Goal: Task Accomplishment & Management: Use online tool/utility

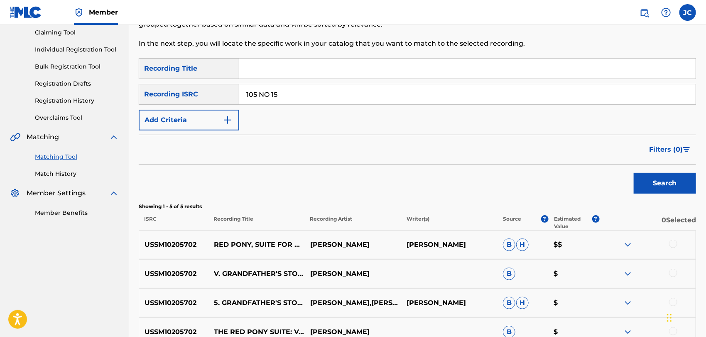
click at [58, 182] on div "Summary Catalog Works Registration Claiming Tool Individual Registration Tool B…" at bounding box center [64, 92] width 129 height 269
click at [58, 180] on div "Summary Catalog Works Registration Claiming Tool Individual Registration Tool B…" at bounding box center [64, 92] width 129 height 269
click at [58, 177] on link "Match History" at bounding box center [77, 173] width 84 height 9
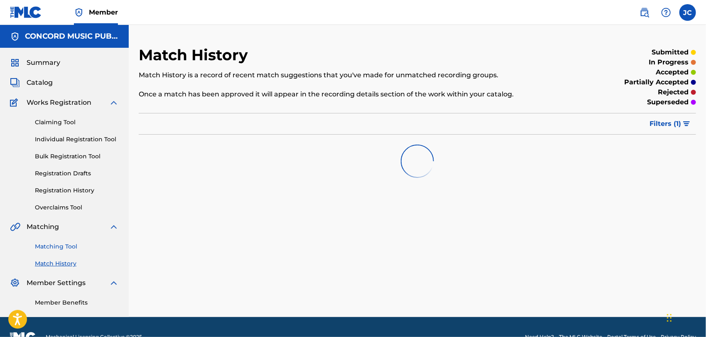
click at [57, 249] on link "Matching Tool" at bounding box center [77, 246] width 84 height 9
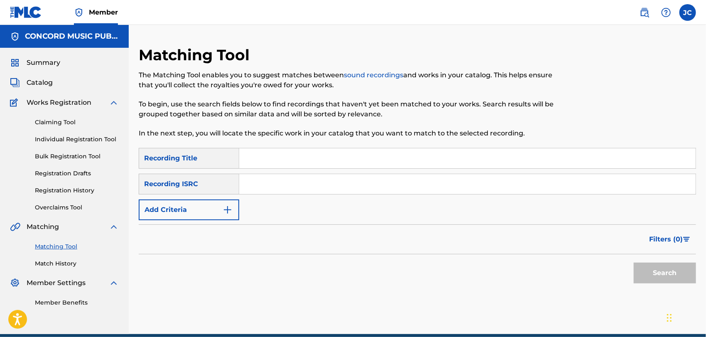
click at [289, 189] on input "Search Form" at bounding box center [467, 184] width 456 height 20
paste input "MXF390103958"
type input "MXF390103958"
click at [652, 250] on div "Filters ( 0 )" at bounding box center [417, 239] width 557 height 30
click at [656, 277] on button "Search" at bounding box center [665, 272] width 62 height 21
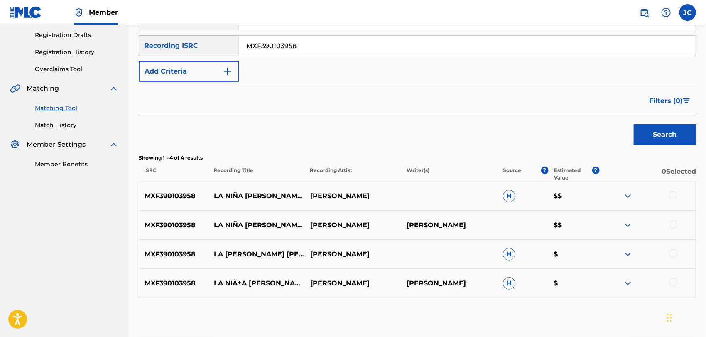
scroll to position [181, 0]
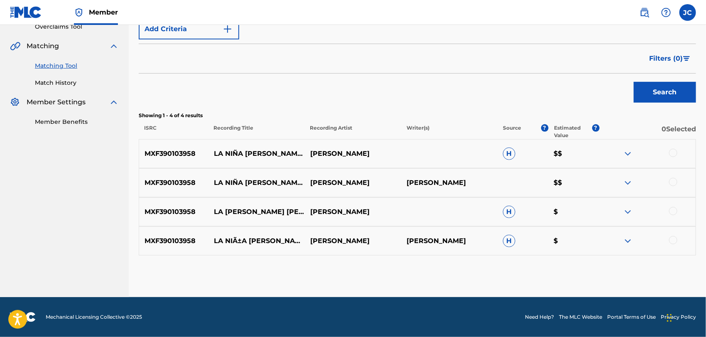
click at [678, 155] on div at bounding box center [647, 154] width 96 height 10
click at [677, 153] on div at bounding box center [673, 153] width 8 height 8
click at [675, 182] on div at bounding box center [673, 182] width 8 height 8
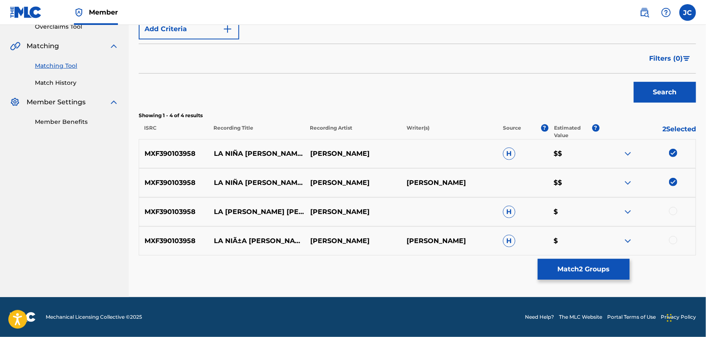
click at [663, 231] on div "MXF390103958 LA NIÃ±A [PERSON_NAME] [PERSON_NAME] [PERSON_NAME] H $" at bounding box center [417, 240] width 557 height 29
click at [670, 204] on div "MXF390103958 LA NINA [PERSON_NAME] H $" at bounding box center [417, 211] width 557 height 29
click at [672, 214] on div at bounding box center [673, 211] width 8 height 8
click at [672, 236] on div at bounding box center [673, 240] width 8 height 8
click at [636, 276] on div "Matching Tool The Matching Tool enables you to suggest matches between sound re…" at bounding box center [417, 81] width 557 height 432
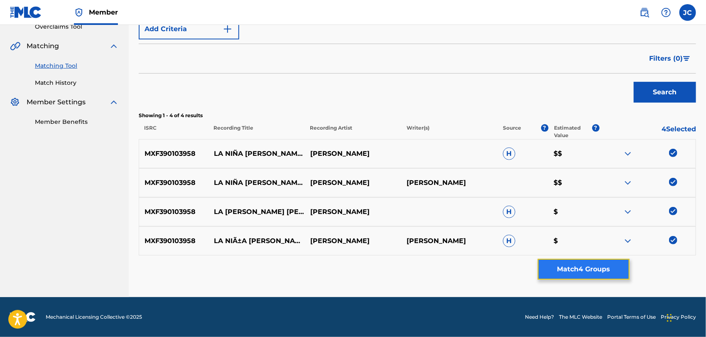
click at [555, 273] on button "Match 4 Groups" at bounding box center [584, 269] width 92 height 21
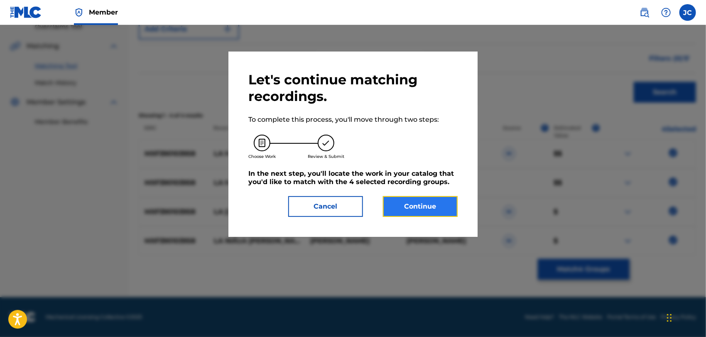
click at [412, 199] on button "Continue" at bounding box center [420, 206] width 75 height 21
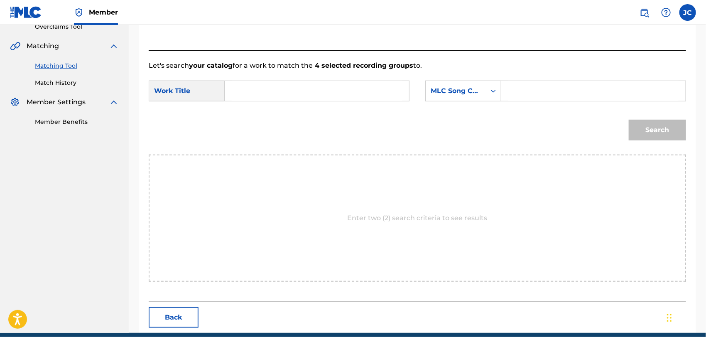
click at [331, 92] on input "Search Form" at bounding box center [317, 91] width 170 height 20
paste input "La Niña Bonita"
type input "La Niña Bonita"
click at [472, 91] on div "MLC Song Code" at bounding box center [456, 91] width 50 height 10
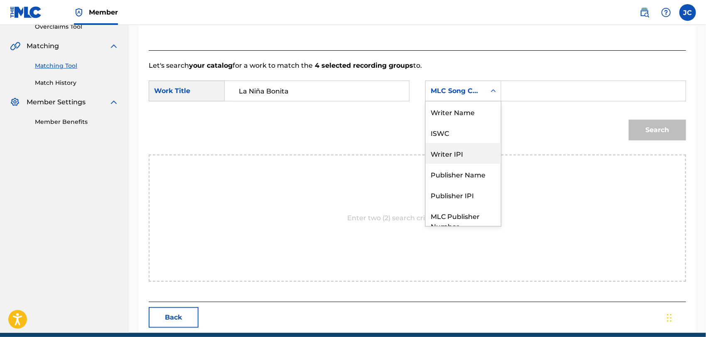
scroll to position [0, 0]
click at [459, 105] on div "Writer Name" at bounding box center [463, 111] width 75 height 21
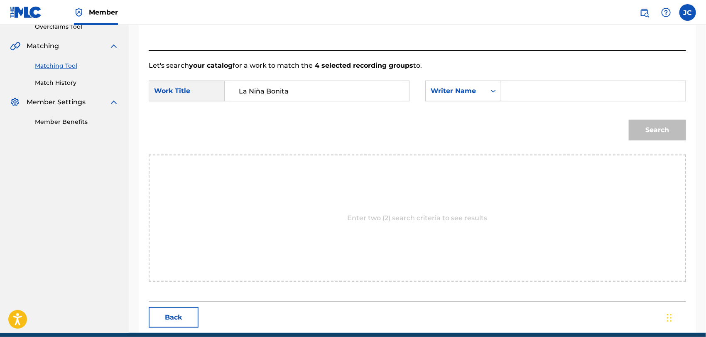
click at [522, 97] on input "Search Form" at bounding box center [593, 91] width 170 height 20
paste input "[PERSON_NAME]"
type input "[PERSON_NAME]"
click at [628, 137] on div "Search" at bounding box center [655, 127] width 61 height 33
click at [639, 133] on button "Search" at bounding box center [657, 130] width 57 height 21
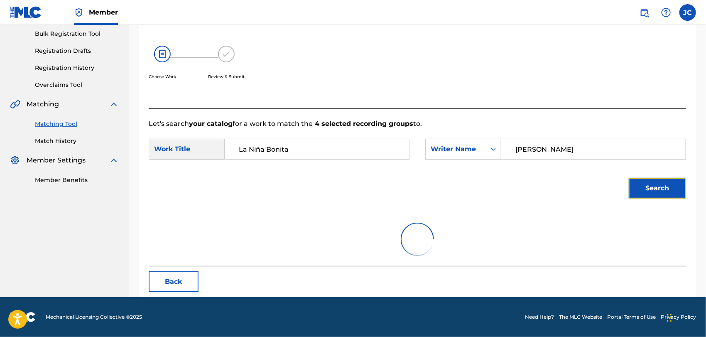
scroll to position [181, 0]
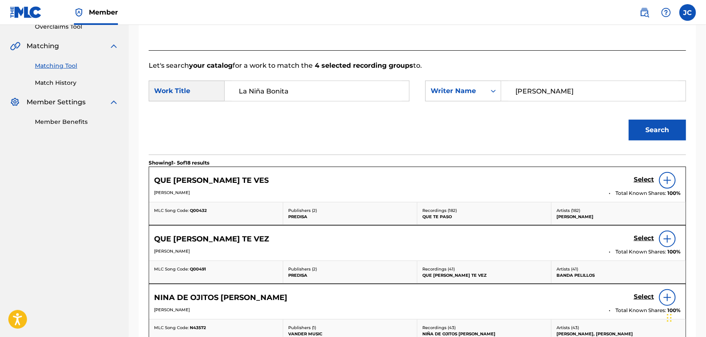
click at [33, 81] on div "Matching Tool Match History" at bounding box center [64, 69] width 109 height 36
click at [49, 87] on link "Match History" at bounding box center [77, 82] width 84 height 9
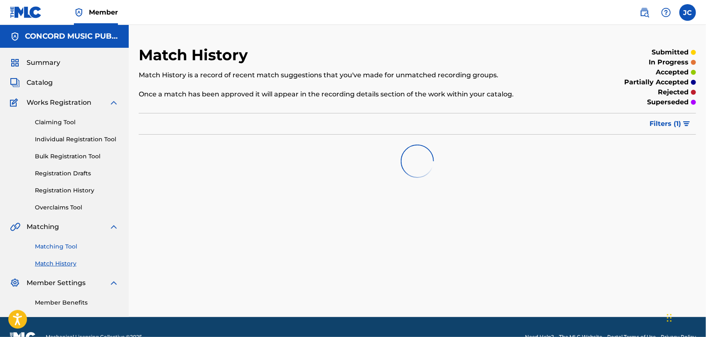
click at [63, 248] on link "Matching Tool" at bounding box center [77, 246] width 84 height 9
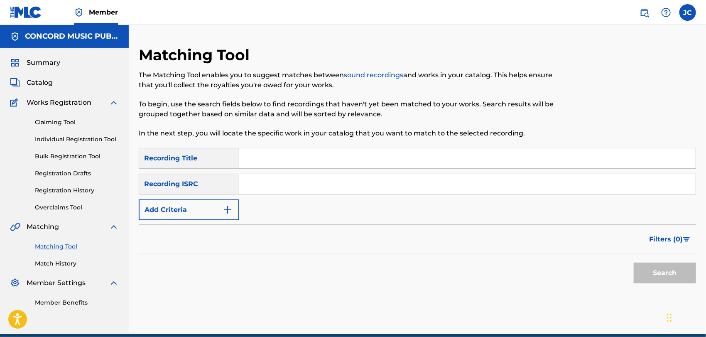
drag, startPoint x: 302, startPoint y: 191, endPoint x: 296, endPoint y: 176, distance: 16.0
click at [302, 191] on input "Search Form" at bounding box center [467, 184] width 456 height 20
drag, startPoint x: 309, startPoint y: 175, endPoint x: 302, endPoint y: 160, distance: 16.4
click at [309, 175] on input "Search Form" at bounding box center [467, 184] width 456 height 20
click at [302, 158] on input "Search Form" at bounding box center [467, 158] width 456 height 20
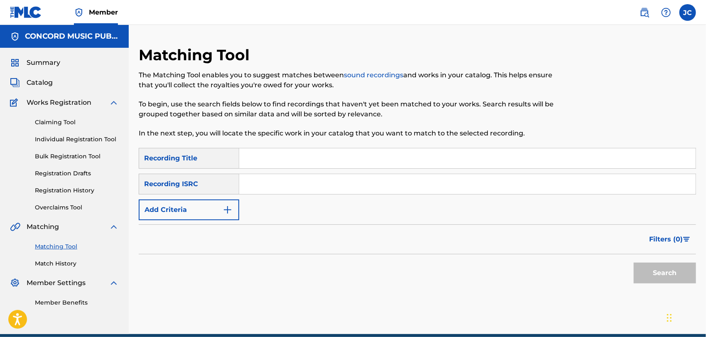
paste input "La Niña Bonita"
type input "La Niña Bonita"
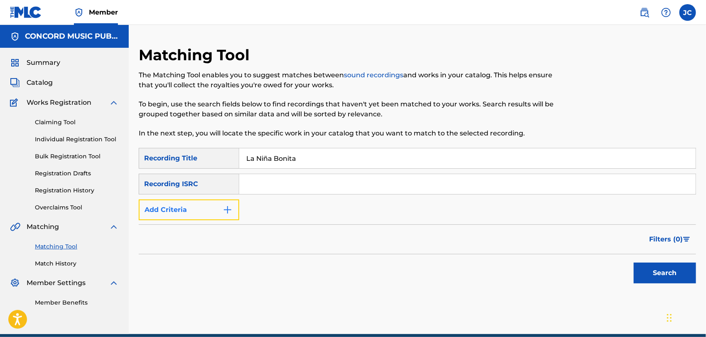
click at [203, 215] on button "Add Criteria" at bounding box center [189, 209] width 101 height 21
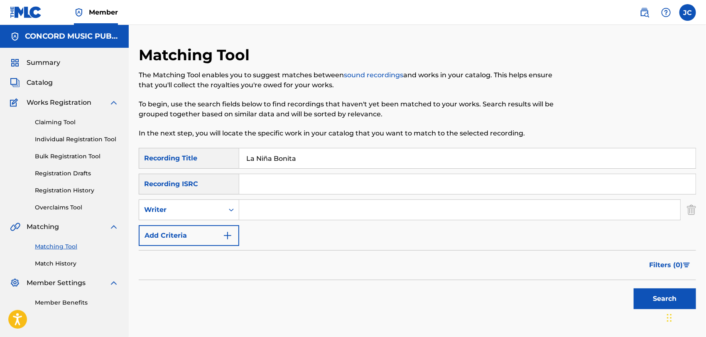
click at [314, 215] on input "Search Form" at bounding box center [459, 210] width 441 height 20
paste input "[PERSON_NAME]"
type input "[PERSON_NAME]"
click at [656, 294] on button "Search" at bounding box center [665, 298] width 62 height 21
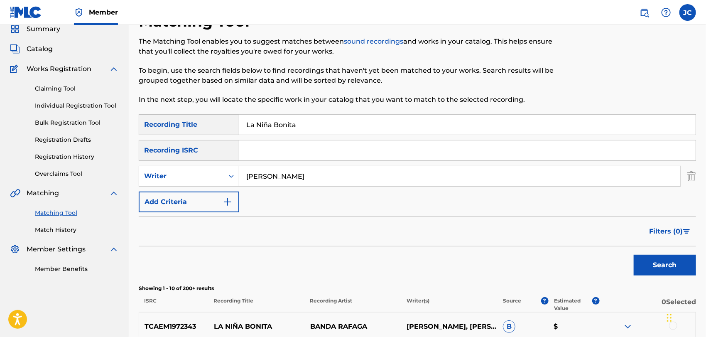
scroll to position [184, 0]
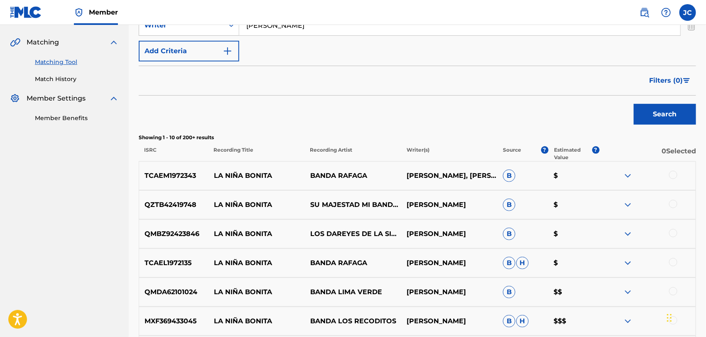
click at [676, 176] on div at bounding box center [673, 175] width 8 height 8
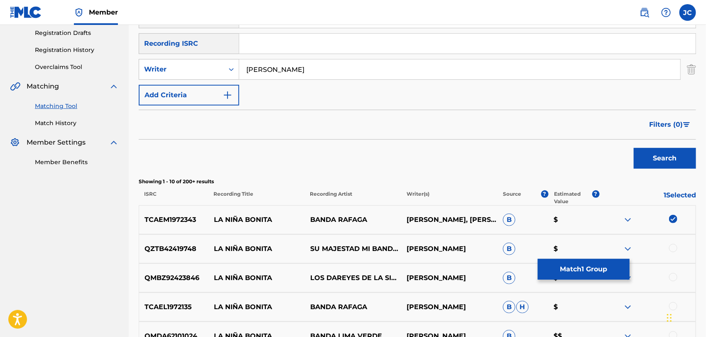
scroll to position [92, 0]
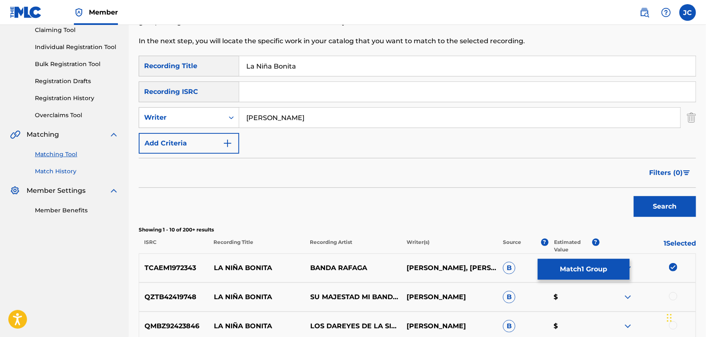
click at [44, 168] on link "Match History" at bounding box center [77, 171] width 84 height 9
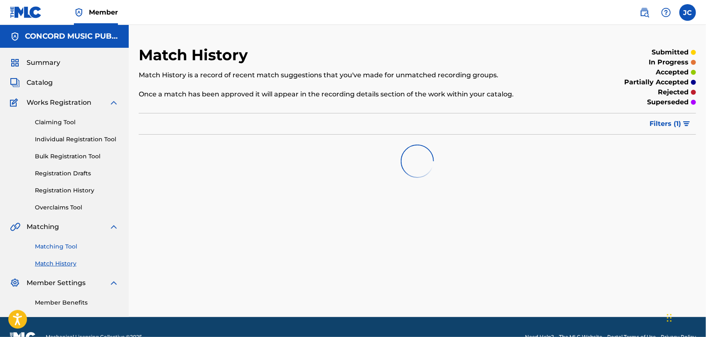
click at [55, 243] on link "Matching Tool" at bounding box center [77, 246] width 84 height 9
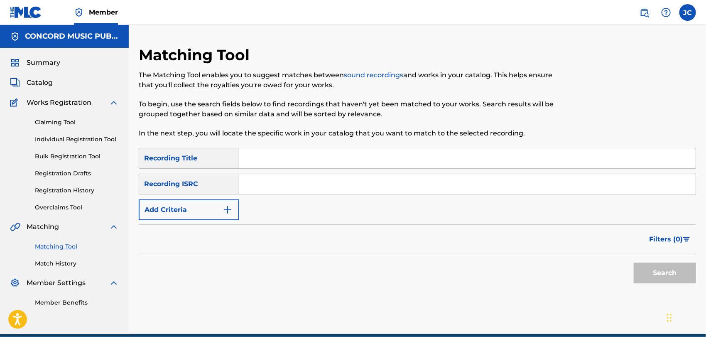
click at [333, 193] on input "Search Form" at bounding box center [467, 184] width 456 height 20
paste input "MXF390103958"
type input "MXF390103958"
click at [643, 263] on button "Search" at bounding box center [665, 272] width 62 height 21
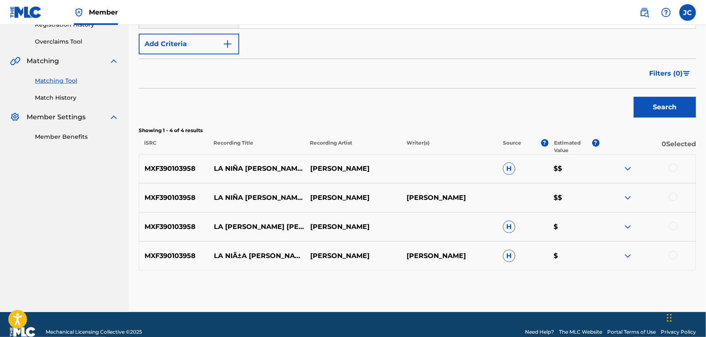
scroll to position [181, 0]
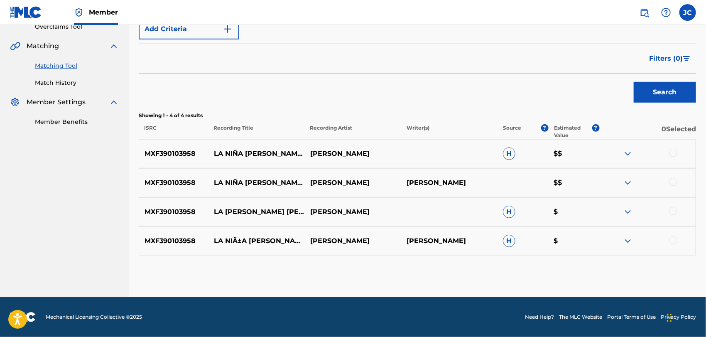
click at [675, 154] on div at bounding box center [673, 153] width 8 height 8
click at [328, 26] on div "SearchWithCriteria9a666371-1142-44af-9620-c068b301c2f0 Recording Title SearchWi…" at bounding box center [417, 3] width 557 height 72
click at [323, 37] on div "SearchWithCriteria9a666371-1142-44af-9620-c068b301c2f0 Recording Title SearchWi…" at bounding box center [417, 3] width 557 height 72
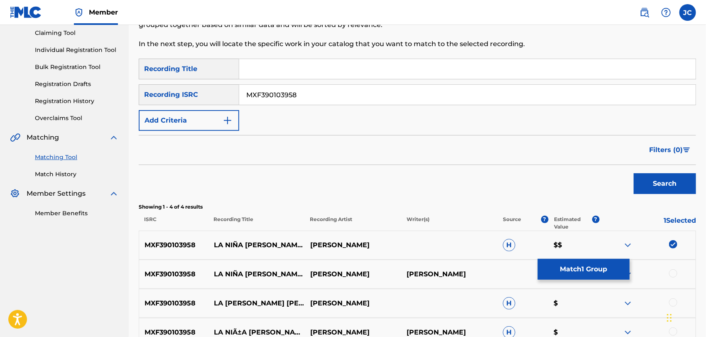
scroll to position [88, 0]
click at [343, 104] on input "MXF390103958" at bounding box center [467, 96] width 456 height 20
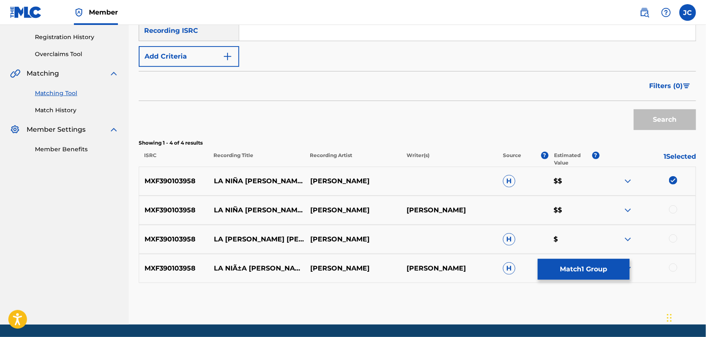
scroll to position [181, 0]
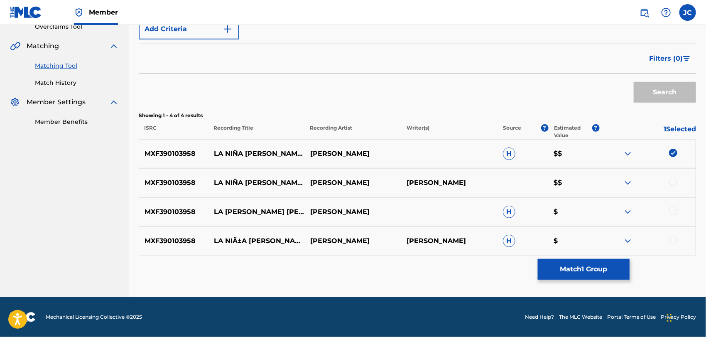
click at [677, 183] on div at bounding box center [647, 183] width 96 height 10
click at [675, 183] on div at bounding box center [673, 182] width 8 height 8
click at [675, 213] on div at bounding box center [673, 211] width 8 height 8
click at [676, 237] on div at bounding box center [673, 240] width 8 height 8
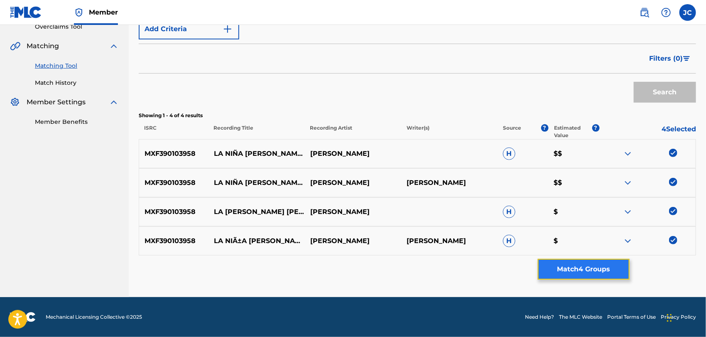
click at [594, 272] on button "Match 4 Groups" at bounding box center [584, 269] width 92 height 21
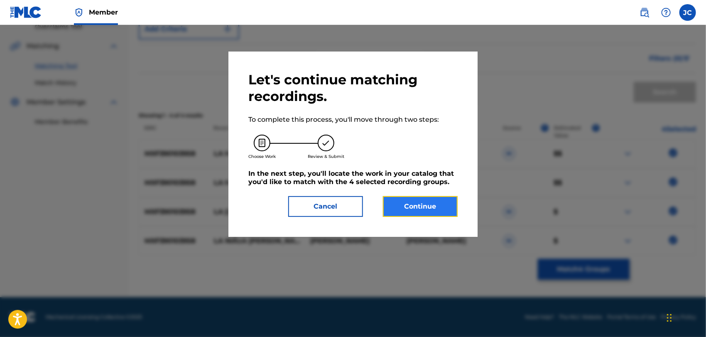
click at [410, 200] on button "Continue" at bounding box center [420, 206] width 75 height 21
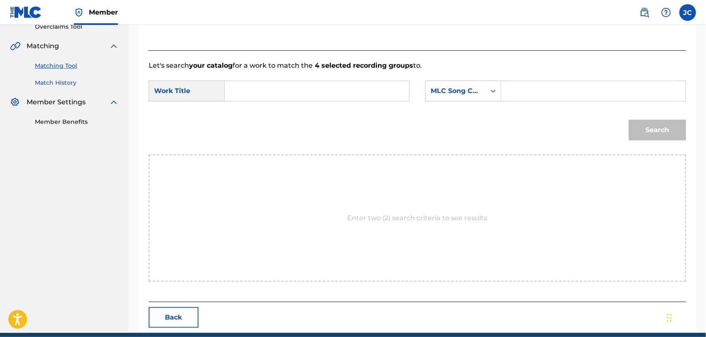
click at [66, 82] on link "Match History" at bounding box center [77, 82] width 84 height 9
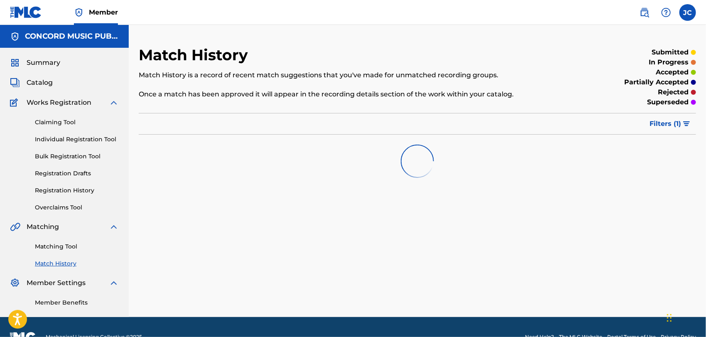
click at [71, 241] on div "Matching Tool Match History" at bounding box center [64, 250] width 109 height 36
click at [63, 242] on link "Matching Tool" at bounding box center [77, 246] width 84 height 9
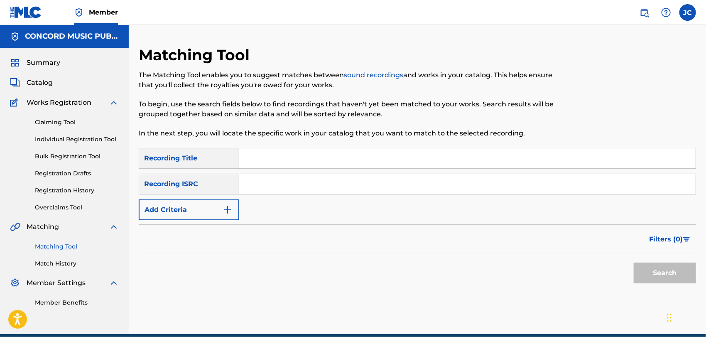
drag, startPoint x: 312, startPoint y: 173, endPoint x: 288, endPoint y: 185, distance: 26.6
paste input "GBAYC8300876"
click at [672, 270] on button "Search" at bounding box center [665, 272] width 62 height 21
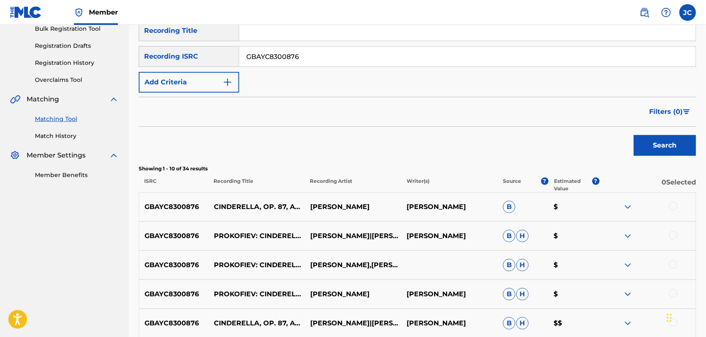
scroll to position [138, 0]
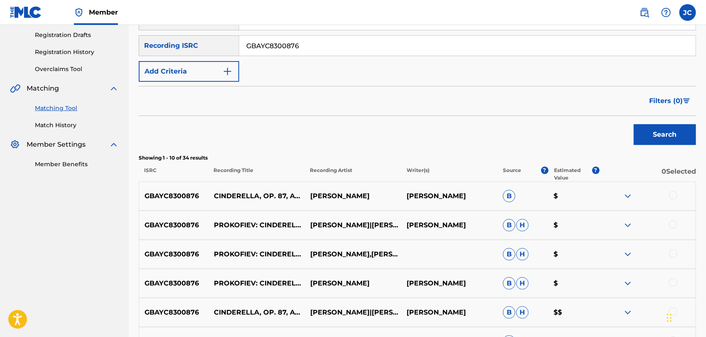
drag, startPoint x: 327, startPoint y: 42, endPoint x: 199, endPoint y: 42, distance: 127.9
click at [199, 42] on div "SearchWithCriteria16624c10-8942-40fe-818f-fb4ce236632a Recording ISRC GBAYC8300…" at bounding box center [417, 45] width 557 height 21
click at [322, 45] on input "GBAYC8300876" at bounding box center [467, 46] width 456 height 20
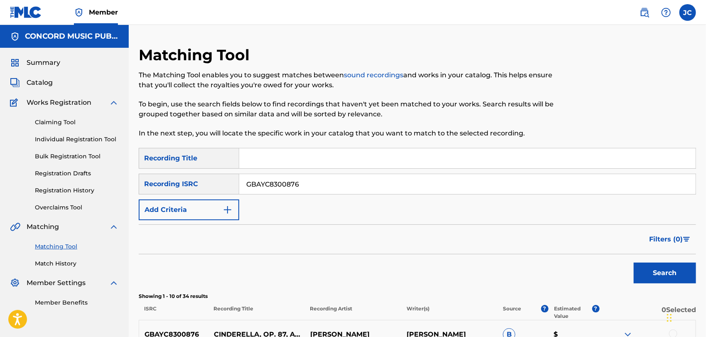
click at [349, 186] on input "GBAYC8300876" at bounding box center [467, 184] width 456 height 20
click at [671, 272] on button "Search" at bounding box center [665, 272] width 62 height 21
click at [279, 191] on input "GBAYC8300876" at bounding box center [467, 184] width 456 height 20
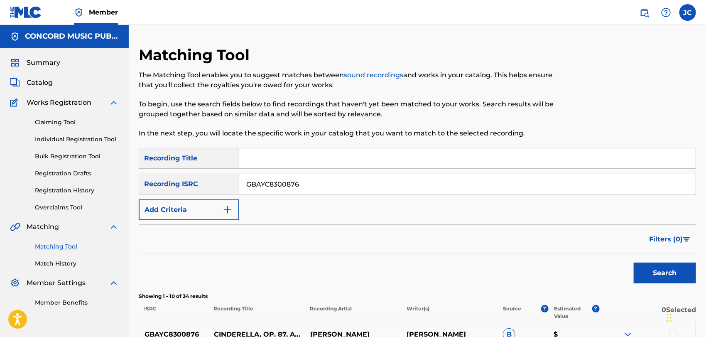
click at [279, 191] on input "GBAYC8300876" at bounding box center [467, 184] width 456 height 20
paste input "SEAES0816040"
click at [661, 273] on button "Search" at bounding box center [665, 272] width 62 height 21
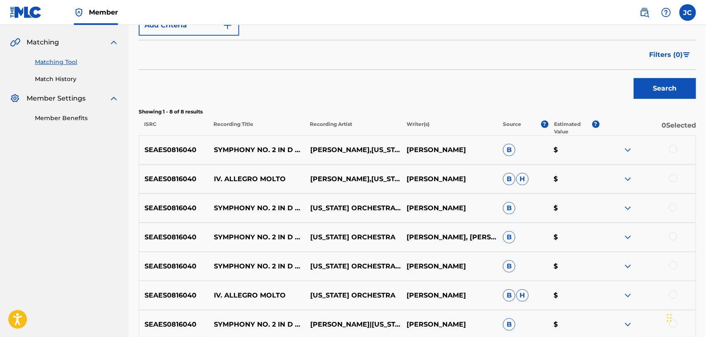
scroll to position [46, 0]
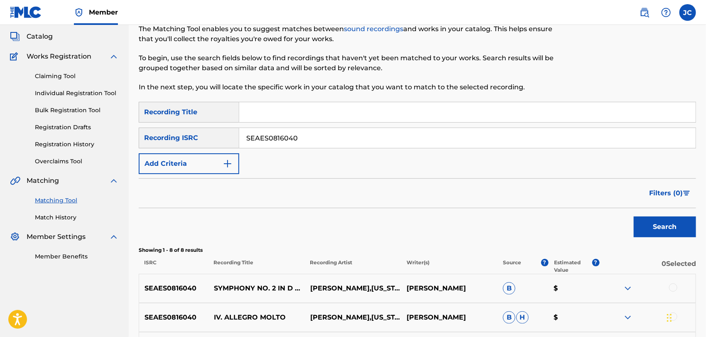
click at [319, 139] on input "SEAES0816040" at bounding box center [467, 138] width 456 height 20
click at [672, 230] on button "Search" at bounding box center [665, 226] width 62 height 21
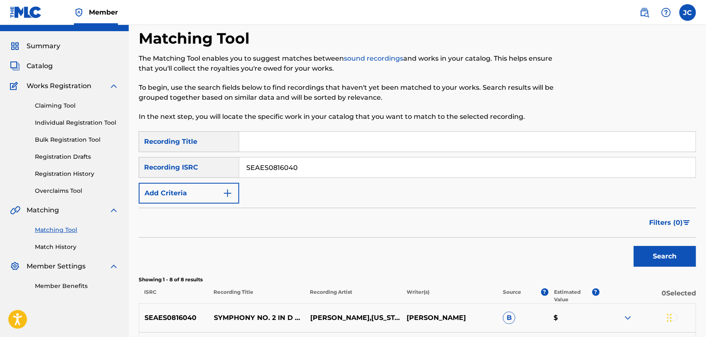
scroll to position [0, 0]
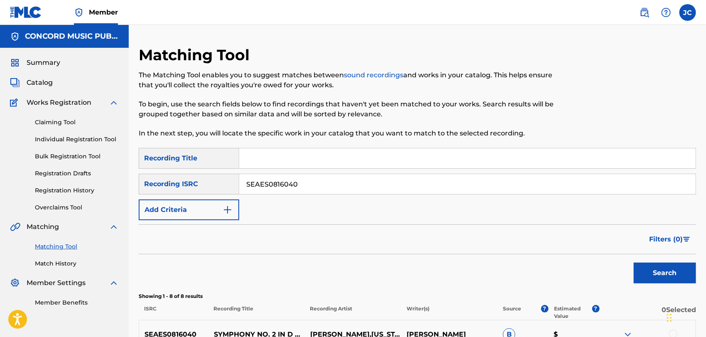
click at [326, 179] on input "SEAES0816040" at bounding box center [467, 184] width 456 height 20
click at [349, 196] on div "SearchWithCriteria9a666371-1142-44af-9620-c068b301c2f0 Recording Title SearchWi…" at bounding box center [417, 184] width 557 height 72
drag, startPoint x: 349, startPoint y: 187, endPoint x: 213, endPoint y: 187, distance: 136.2
click at [213, 187] on div "SearchWithCriteria16624c10-8942-40fe-818f-fb4ce236632a Recording ISRC SEAES0816…" at bounding box center [417, 184] width 557 height 21
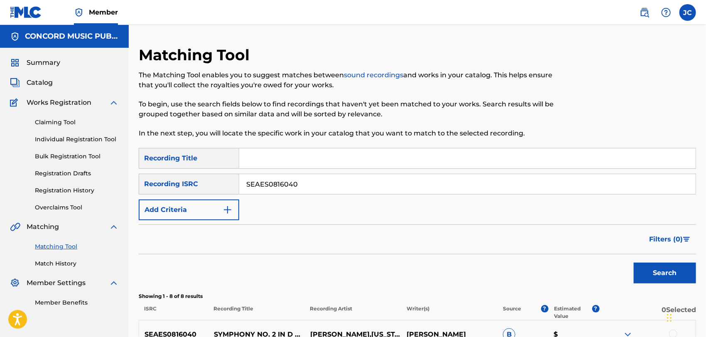
paste input "NLA506800495"
click at [668, 276] on button "Search" at bounding box center [665, 272] width 62 height 21
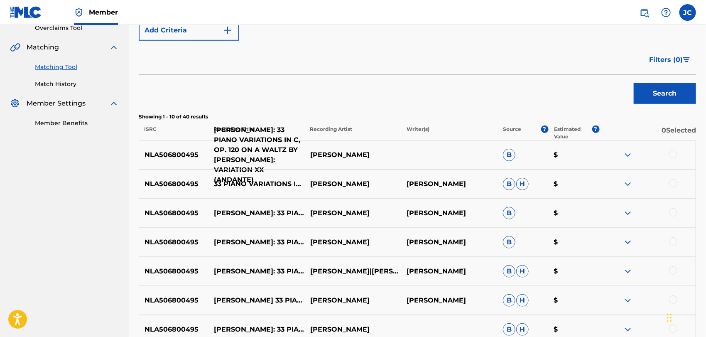
scroll to position [118, 0]
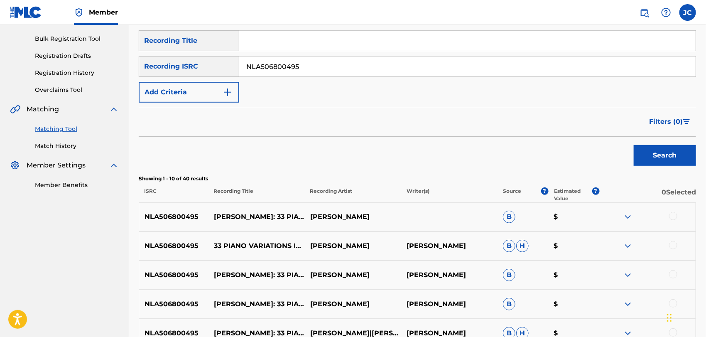
click at [292, 65] on input "NLA506800495" at bounding box center [467, 66] width 456 height 20
paste input "US23M0800402"
type input "US23M0800402"
click at [653, 157] on button "Search" at bounding box center [665, 155] width 62 height 21
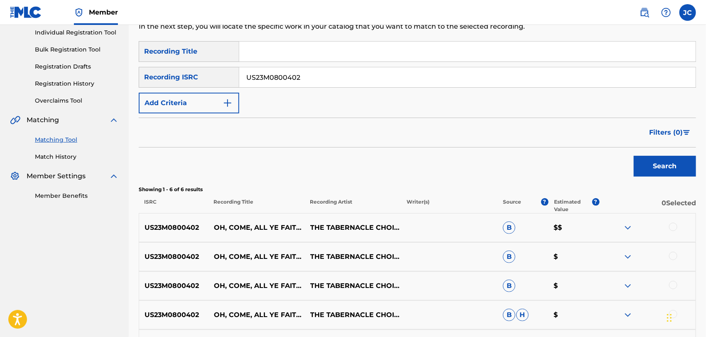
scroll to position [25, 0]
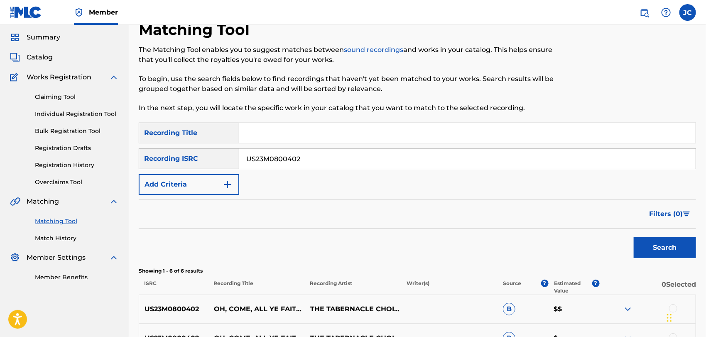
click at [50, 226] on div "Matching Tool Match History" at bounding box center [64, 224] width 109 height 36
click at [53, 237] on link "Match History" at bounding box center [77, 238] width 84 height 9
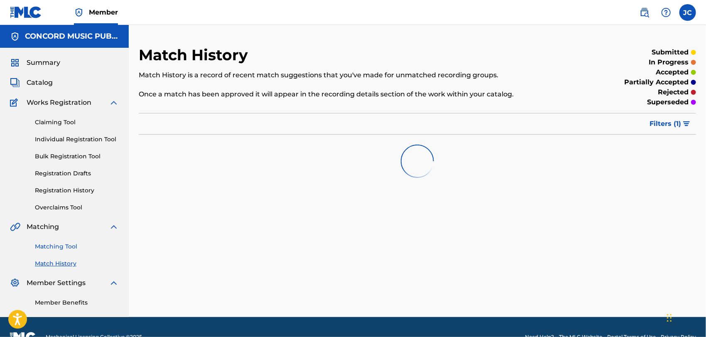
click at [58, 243] on link "Matching Tool" at bounding box center [77, 246] width 84 height 9
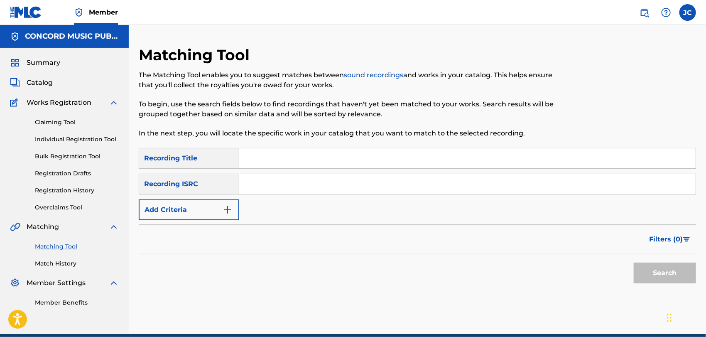
click at [318, 186] on input "Search Form" at bounding box center [467, 184] width 456 height 20
paste input "USPO10250016"
type input "USPO10250016"
click at [670, 265] on button "Search" at bounding box center [665, 272] width 62 height 21
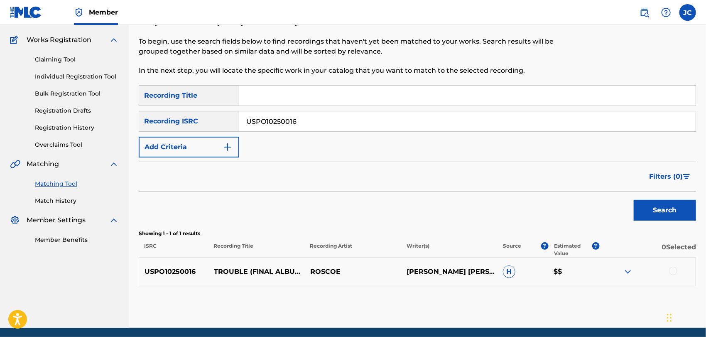
scroll to position [93, 0]
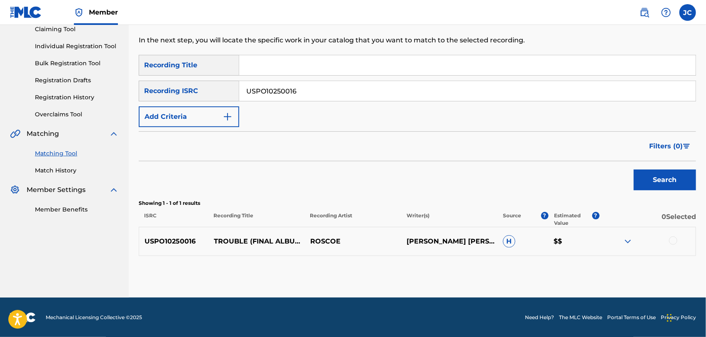
click at [674, 237] on div at bounding box center [673, 240] width 8 height 8
click at [627, 267] on button "Match 1 Group" at bounding box center [584, 269] width 92 height 21
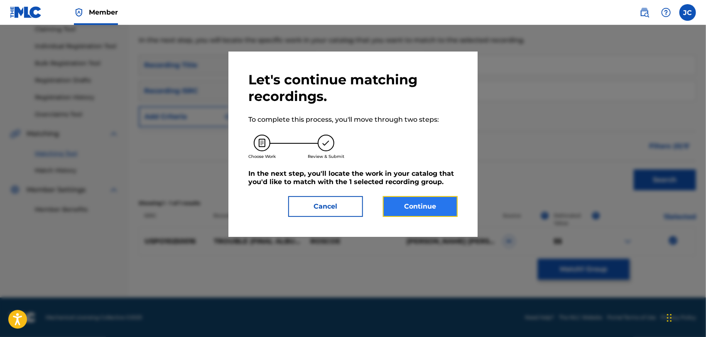
click at [438, 213] on button "Continue" at bounding box center [420, 206] width 75 height 21
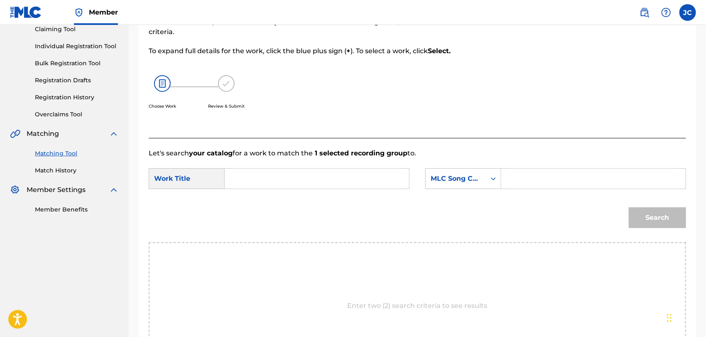
click at [279, 185] on input "Search Form" at bounding box center [317, 179] width 170 height 20
paste input "Trouble"
type input "Trouble"
click at [462, 196] on form "SearchWithCriteria449c213b-ff88-4d3b-b400-374531480651 Work Title Trouble Searc…" at bounding box center [417, 200] width 537 height 84
click at [469, 188] on div "MLC Song Code" at bounding box center [463, 178] width 76 height 21
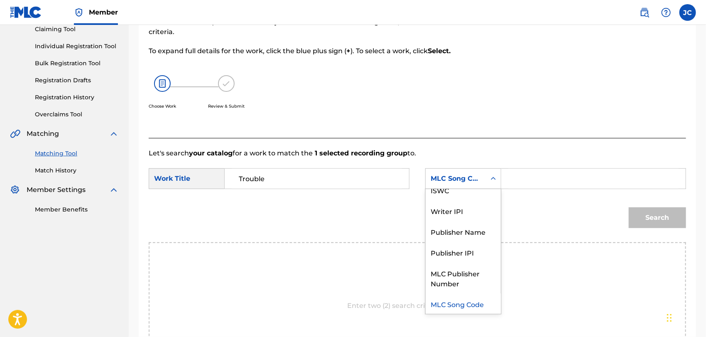
scroll to position [0, 0]
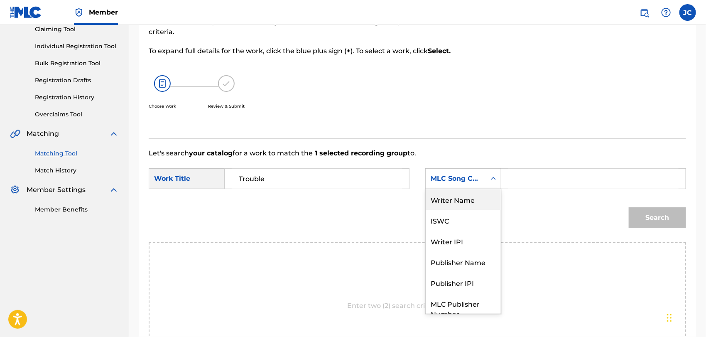
click at [458, 209] on div "Writer Name" at bounding box center [463, 199] width 75 height 21
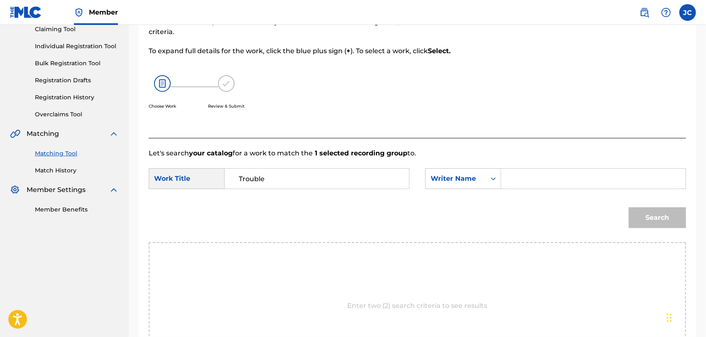
click at [532, 189] on div "Let's search your catalog for a work to match the 1 selected recording group to…" at bounding box center [417, 264] width 537 height 252
click at [538, 202] on div "Search" at bounding box center [417, 220] width 537 height 43
click at [548, 186] on input "Search Form" at bounding box center [593, 179] width 170 height 20
paste input "[PERSON_NAME]"
click at [654, 225] on button "Search" at bounding box center [657, 217] width 57 height 21
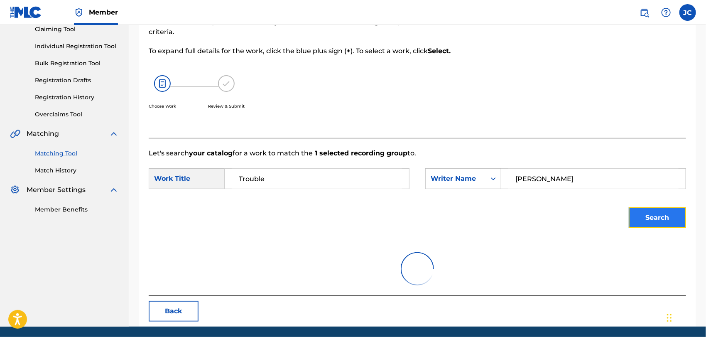
scroll to position [86, 0]
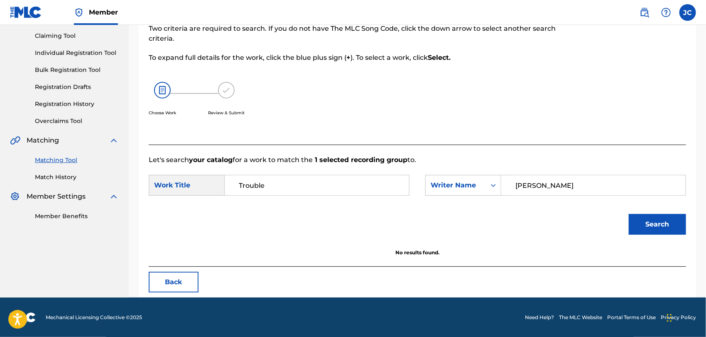
drag, startPoint x: 596, startPoint y: 184, endPoint x: 511, endPoint y: 197, distance: 85.7
click at [459, 186] on div "SearchWithCriteriae26f3651-ffd0-4aa4-96cc-39ab5b34d9d5 Writer Name [PERSON_NAME]" at bounding box center [555, 185] width 261 height 21
paste input "[PERSON_NAME]"
type input "[PERSON_NAME]"
click at [624, 227] on div "Search" at bounding box center [417, 227] width 537 height 43
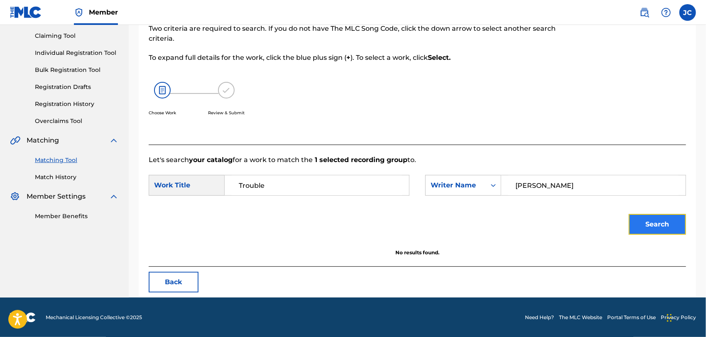
click at [653, 228] on button "Search" at bounding box center [657, 224] width 57 height 21
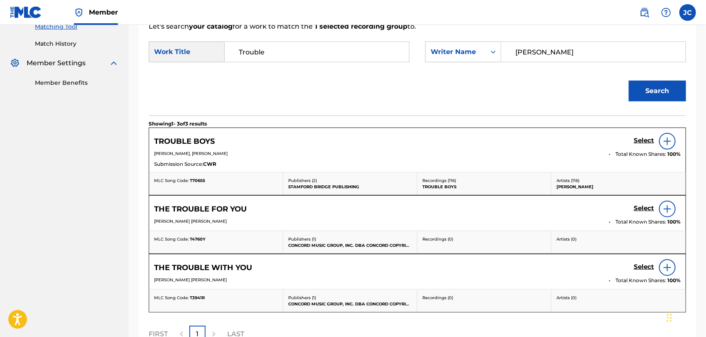
scroll to position [170, 0]
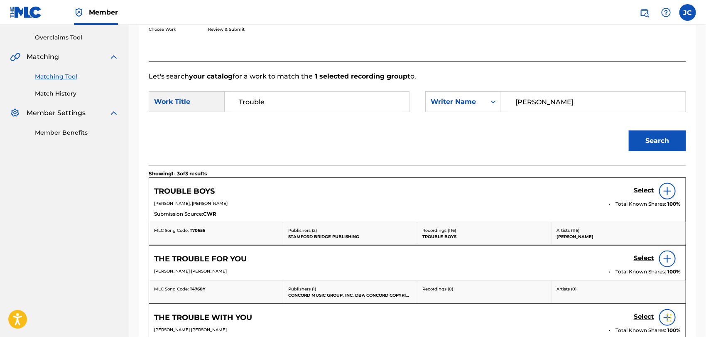
drag, startPoint x: 65, startPoint y: 96, endPoint x: 64, endPoint y: 165, distance: 69.4
click at [65, 96] on link "Match History" at bounding box center [77, 93] width 84 height 9
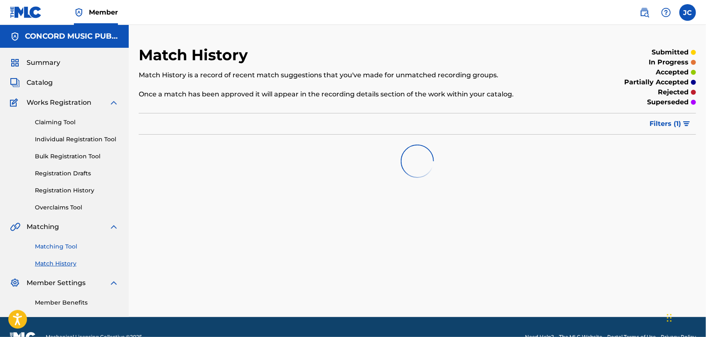
click at [66, 248] on link "Matching Tool" at bounding box center [77, 246] width 84 height 9
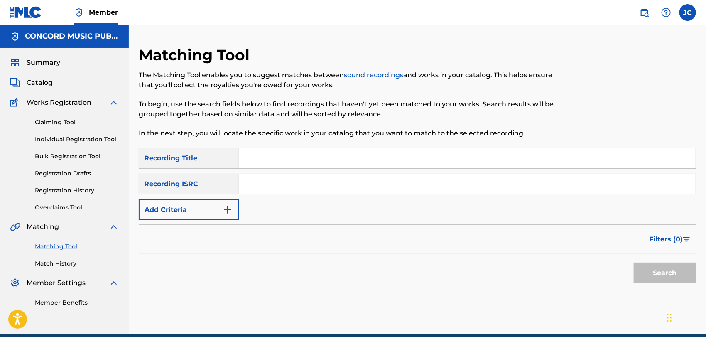
click at [339, 187] on input "Search Form" at bounding box center [467, 184] width 456 height 20
paste input "QM24S1919293"
type input "QM24S1919293"
click at [641, 270] on button "Search" at bounding box center [665, 272] width 62 height 21
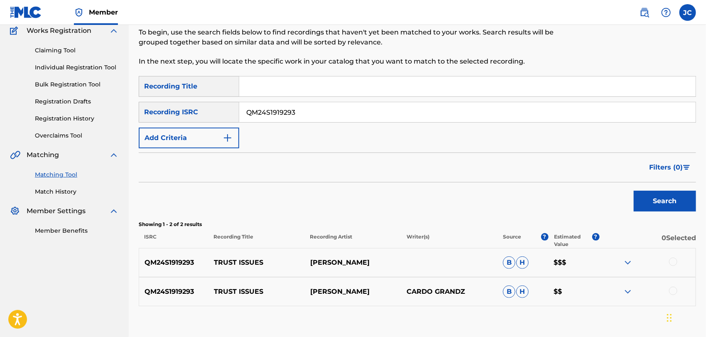
scroll to position [123, 0]
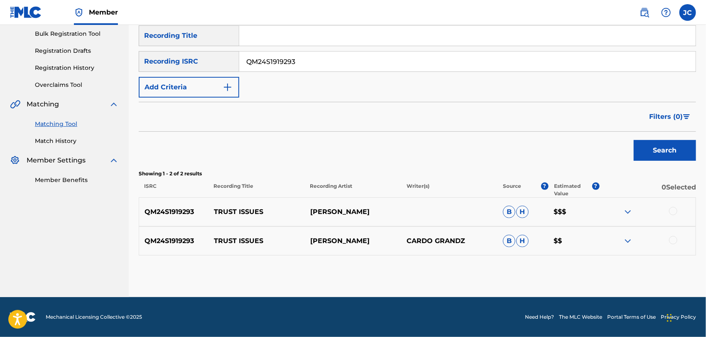
click at [670, 212] on div at bounding box center [673, 211] width 8 height 8
click at [672, 239] on div at bounding box center [673, 240] width 8 height 8
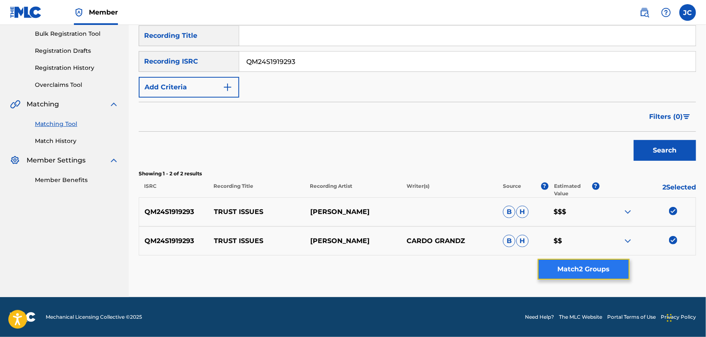
click at [601, 270] on button "Match 2 Groups" at bounding box center [584, 269] width 92 height 21
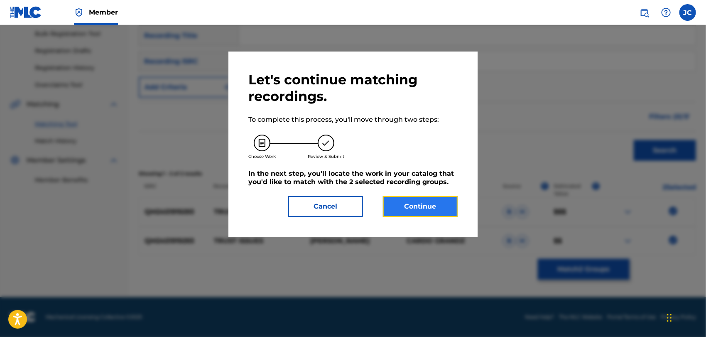
click at [421, 206] on button "Continue" at bounding box center [420, 206] width 75 height 21
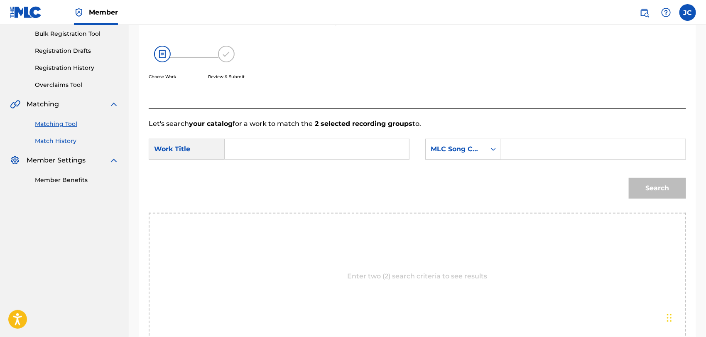
click at [55, 140] on link "Match History" at bounding box center [77, 141] width 84 height 9
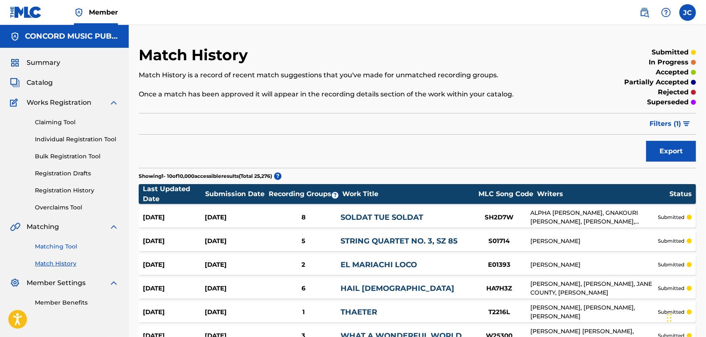
click at [67, 249] on link "Matching Tool" at bounding box center [77, 246] width 84 height 9
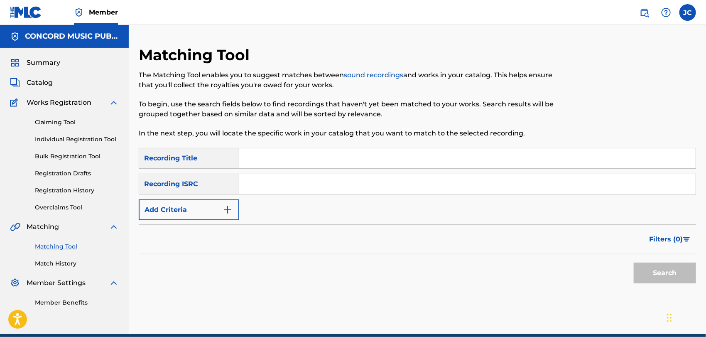
click at [327, 138] on div "Matching Tool The Matching Tool enables you to suggest matches between sound re…" at bounding box center [353, 97] width 429 height 102
click at [332, 168] on input "Search Form" at bounding box center [467, 158] width 456 height 20
click at [395, 175] on input "Search Form" at bounding box center [467, 184] width 456 height 20
paste input "QM24S1919293"
type input "QM24S1919293"
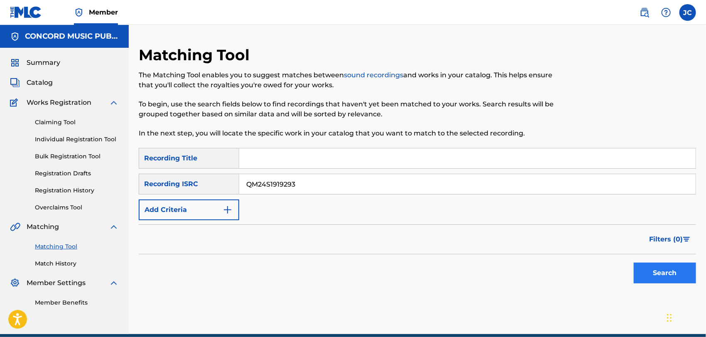
drag, startPoint x: 632, startPoint y: 253, endPoint x: 645, endPoint y: 266, distance: 18.8
click at [633, 253] on div "Filters ( 0 )" at bounding box center [417, 239] width 557 height 30
click at [648, 269] on button "Search" at bounding box center [665, 272] width 62 height 21
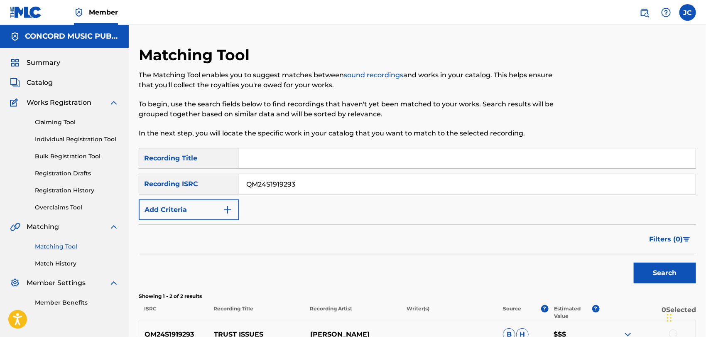
scroll to position [123, 0]
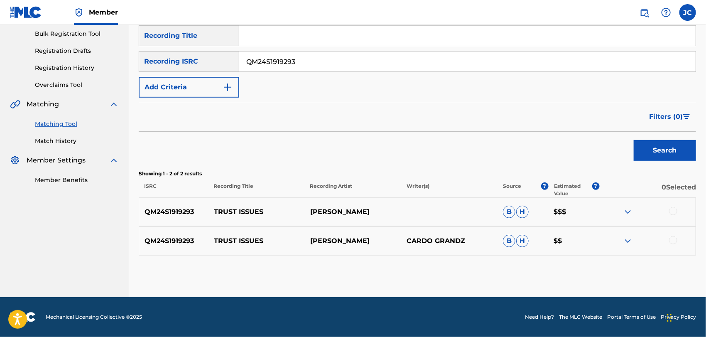
click at [671, 213] on div at bounding box center [673, 211] width 8 height 8
click at [676, 240] on div at bounding box center [673, 240] width 8 height 8
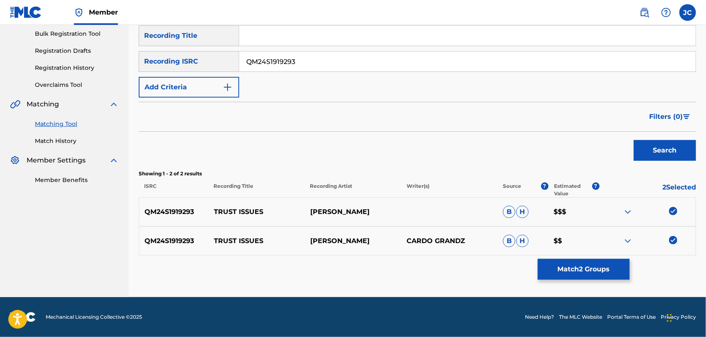
click at [594, 281] on div "Matching Tool The Matching Tool enables you to suggest matches between sound re…" at bounding box center [417, 110] width 557 height 374
click at [589, 272] on button "Match 2 Groups" at bounding box center [584, 269] width 92 height 21
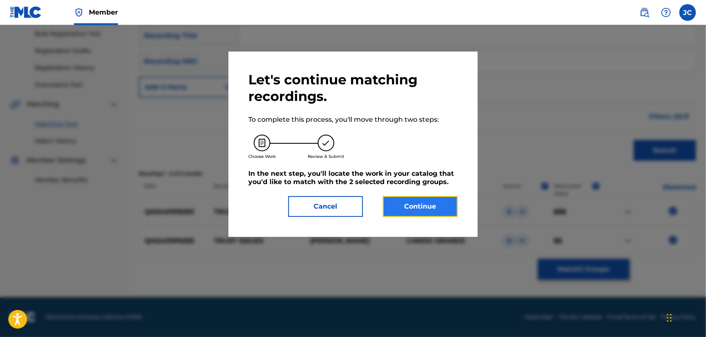
click at [399, 207] on button "Continue" at bounding box center [420, 206] width 75 height 21
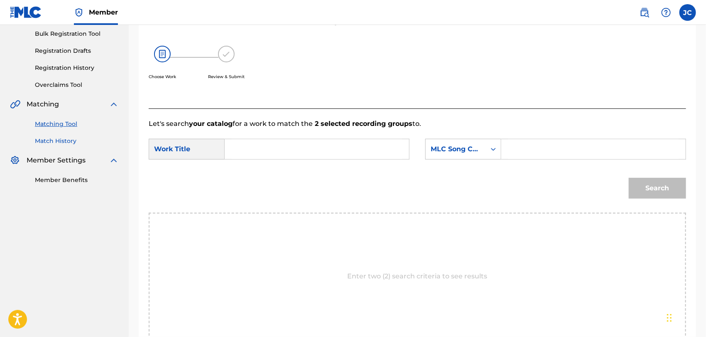
drag, startPoint x: 61, startPoint y: 150, endPoint x: 66, endPoint y: 140, distance: 10.4
click at [61, 150] on div "Summary Catalog Works Registration Claiming Tool Individual Registration Tool B…" at bounding box center [64, 59] width 129 height 269
click at [66, 140] on link "Match History" at bounding box center [77, 141] width 84 height 9
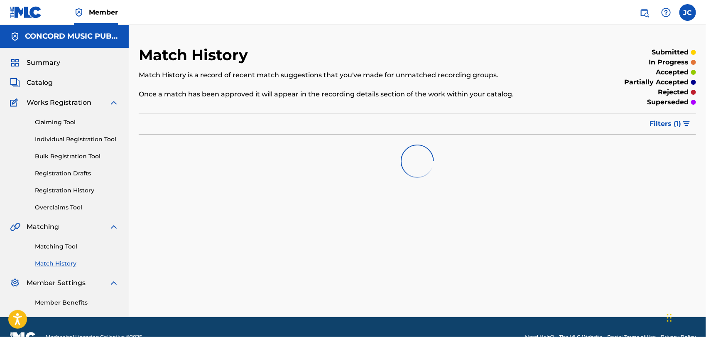
click at [54, 234] on div "Matching Tool Match History" at bounding box center [64, 250] width 109 height 36
click at [56, 238] on div "Matching Tool Match History" at bounding box center [64, 250] width 109 height 36
click at [57, 241] on div "Matching Tool Match History" at bounding box center [64, 250] width 109 height 36
click at [57, 244] on link "Matching Tool" at bounding box center [77, 246] width 84 height 9
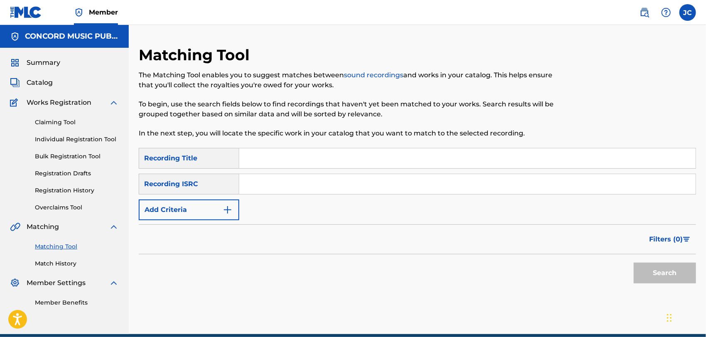
click at [290, 190] on input "Search Form" at bounding box center [467, 184] width 456 height 20
paste input "DEUM70903430"
type input "DEUM70903430"
click at [650, 265] on button "Search" at bounding box center [665, 272] width 62 height 21
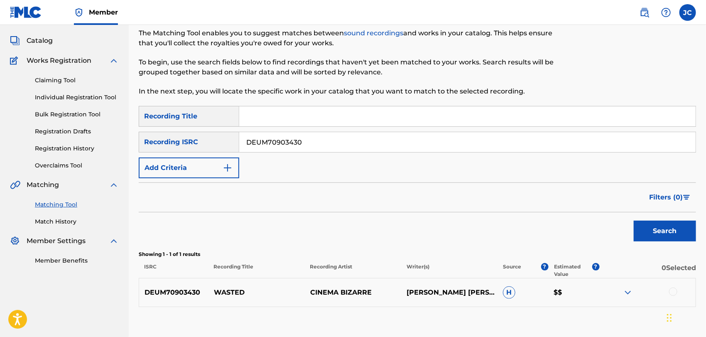
scroll to position [93, 0]
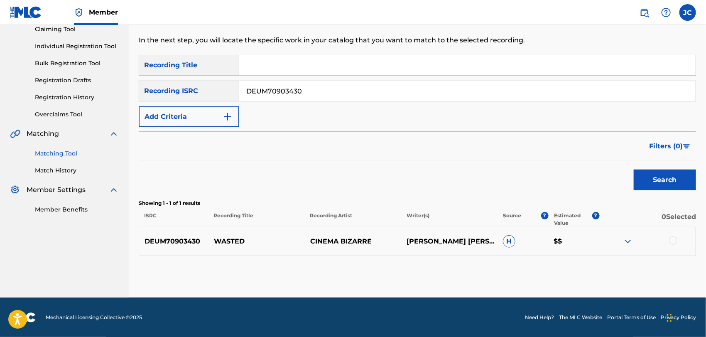
click at [671, 239] on div at bounding box center [673, 240] width 8 height 8
click at [600, 279] on button "Match 1 Group" at bounding box center [584, 269] width 92 height 21
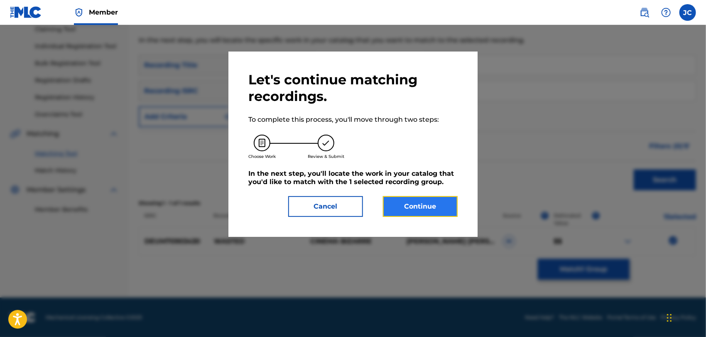
click at [416, 209] on button "Continue" at bounding box center [420, 206] width 75 height 21
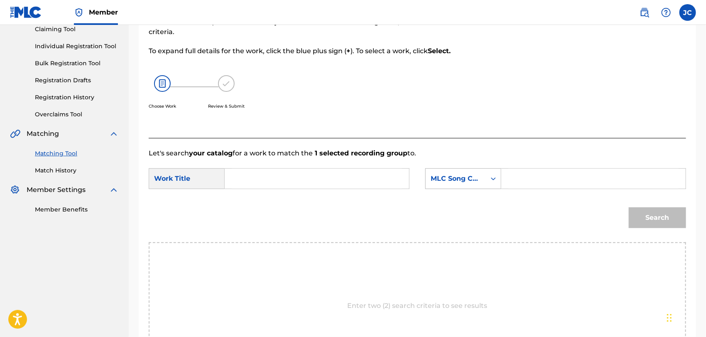
click at [488, 177] on div "Search Form" at bounding box center [493, 178] width 15 height 15
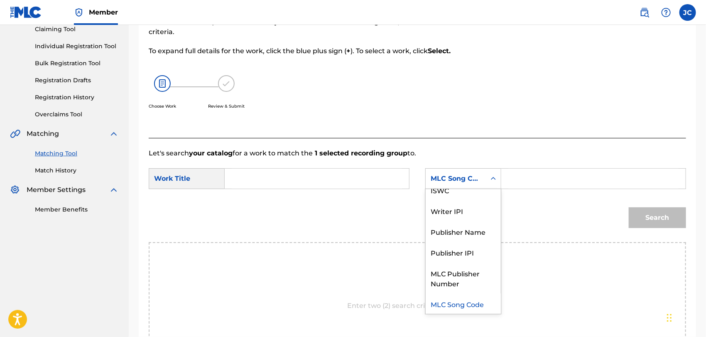
scroll to position [0, 0]
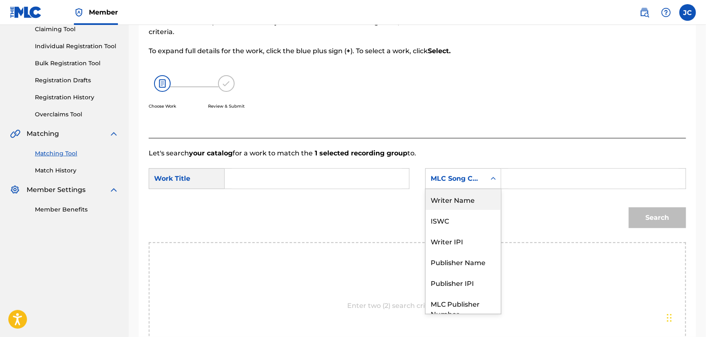
click at [452, 199] on div "Writer Name" at bounding box center [463, 199] width 75 height 21
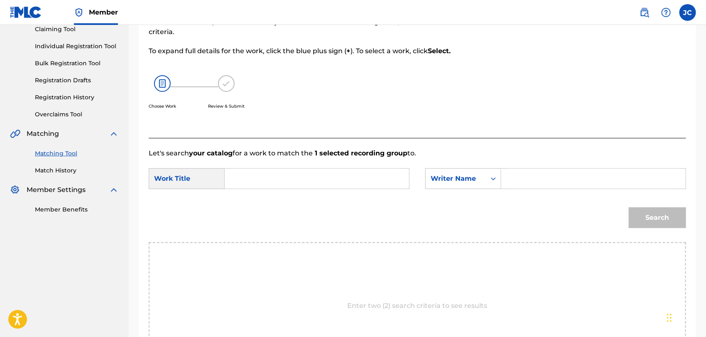
click at [518, 179] on input "Search Form" at bounding box center [593, 179] width 170 height 20
type input "[PERSON_NAME]"
click at [270, 174] on input "Search Form" at bounding box center [317, 179] width 170 height 20
paste input "WASTED"
type input "WASTED"
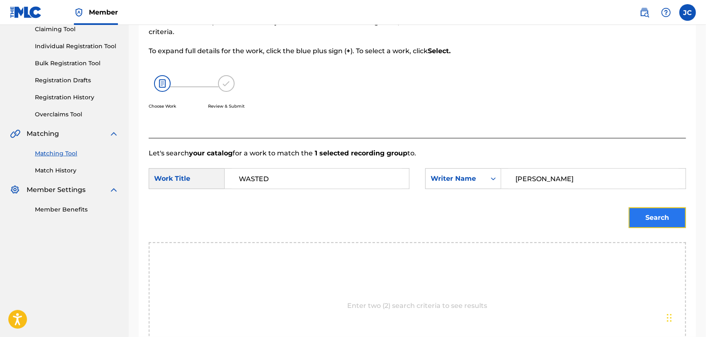
click at [669, 210] on button "Search" at bounding box center [657, 217] width 57 height 21
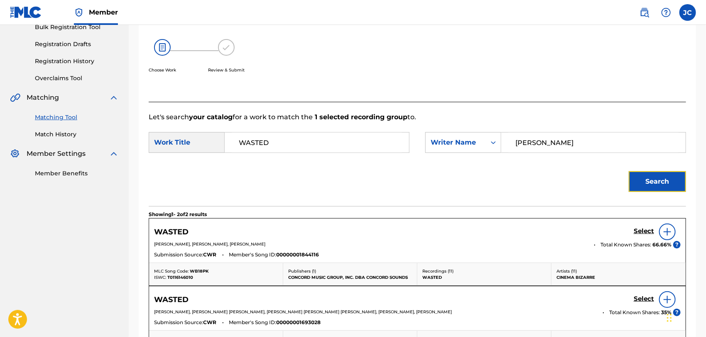
scroll to position [186, 0]
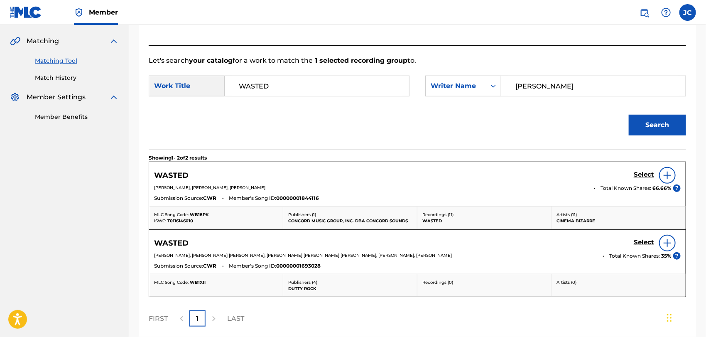
click at [667, 181] on div at bounding box center [667, 175] width 17 height 17
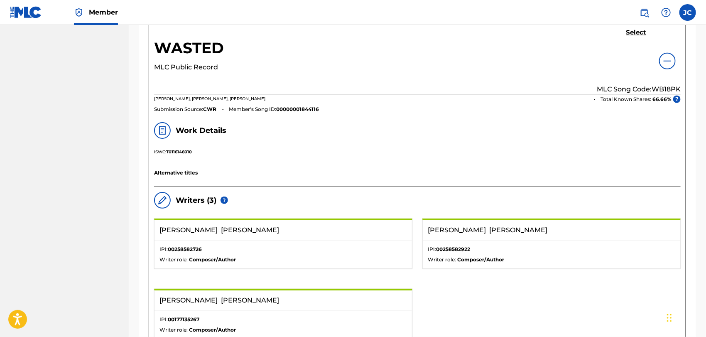
scroll to position [140, 0]
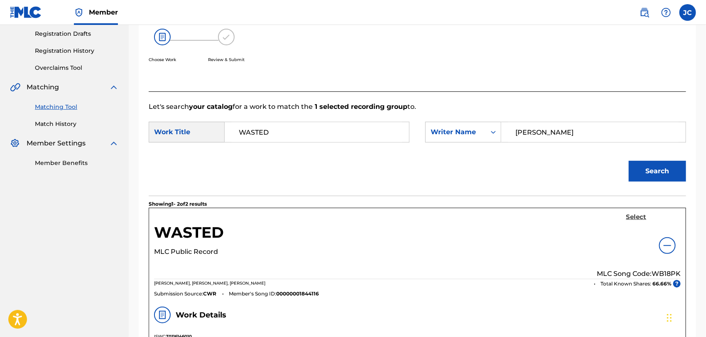
click at [635, 217] on h5 "Select" at bounding box center [636, 217] width 20 height 8
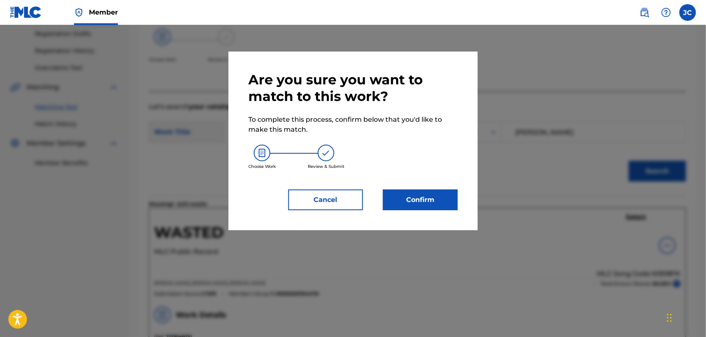
click at [418, 213] on div "Are you sure you want to match to this work? To complete this process, confirm …" at bounding box center [352, 141] width 249 height 179
click at [419, 199] on button "Confirm" at bounding box center [420, 199] width 75 height 21
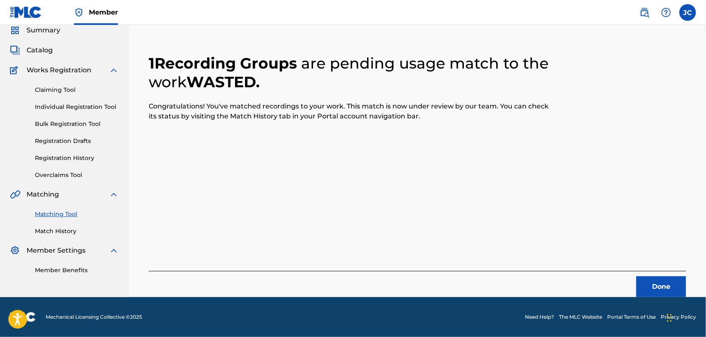
scroll to position [32, 0]
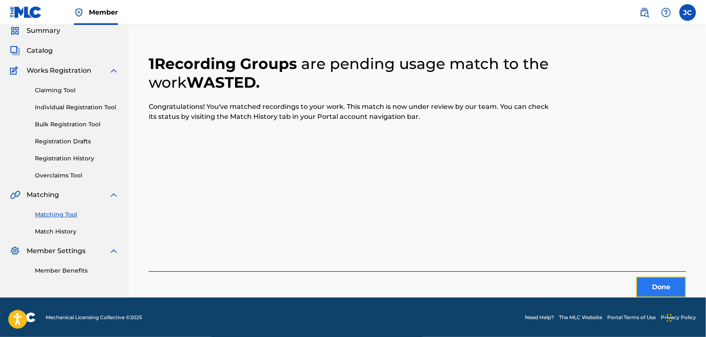
click at [660, 292] on button "Done" at bounding box center [661, 287] width 50 height 21
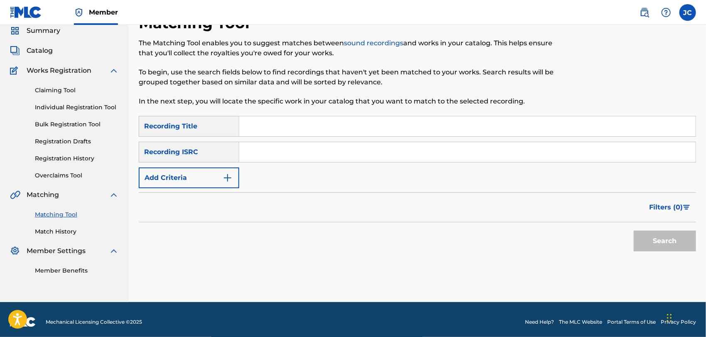
click at [341, 160] on input "Search Form" at bounding box center [467, 152] width 456 height 20
click at [340, 151] on input "Search Form" at bounding box center [467, 152] width 456 height 20
paste input "USKO10801349"
type input "USKO10801349"
click at [646, 241] on button "Search" at bounding box center [665, 241] width 62 height 21
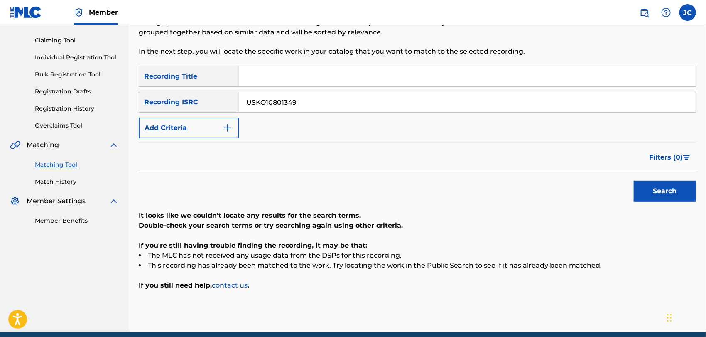
scroll to position [116, 0]
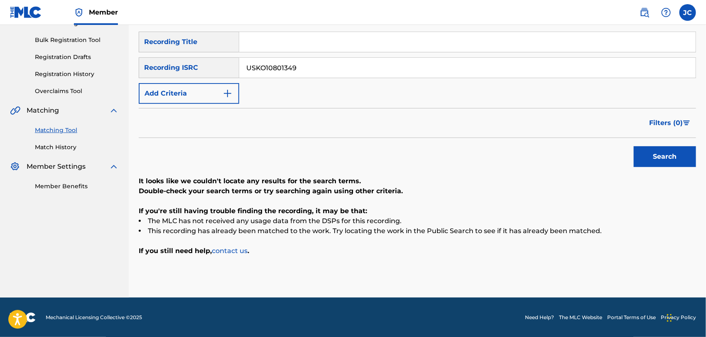
click at [284, 25] on nav "Member [PERSON_NAME] Condron [EMAIL_ADDRESS][PERSON_NAME][DOMAIN_NAME] Profile …" at bounding box center [353, 12] width 706 height 25
click at [284, 43] on input "Search Form" at bounding box center [467, 42] width 456 height 20
paste input "Let It Snow"
type input "Let It Snow"
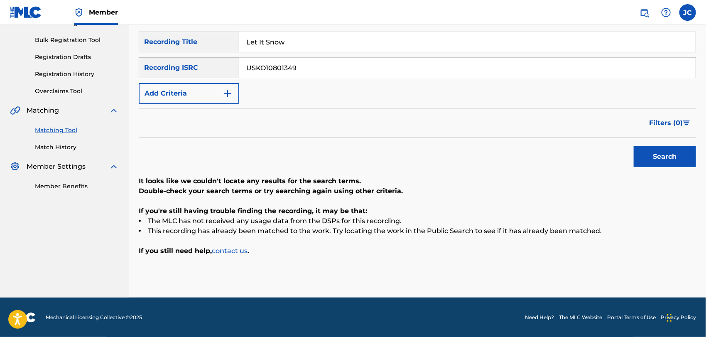
click at [436, 68] on input "USKO10801349" at bounding box center [467, 68] width 456 height 20
drag, startPoint x: 436, startPoint y: 68, endPoint x: 118, endPoint y: 98, distance: 319.6
click at [118, 81] on main "CONCORD MUSIC PUBLISHING LLC Summary Catalog Works Registration Claiming Tool I…" at bounding box center [353, 103] width 706 height 389
click at [180, 89] on button "Add Criteria" at bounding box center [189, 93] width 101 height 21
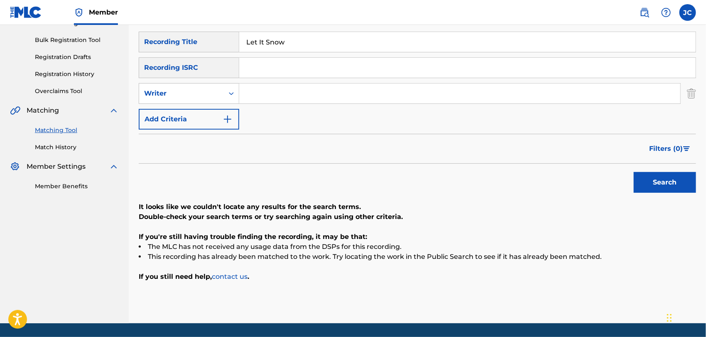
click at [291, 102] on input "Search Form" at bounding box center [459, 93] width 441 height 20
paste input "[PERSON_NAME]"
type input "[PERSON_NAME]"
click at [651, 178] on button "Search" at bounding box center [665, 182] width 62 height 21
